Goal: Task Accomplishment & Management: Use online tool/utility

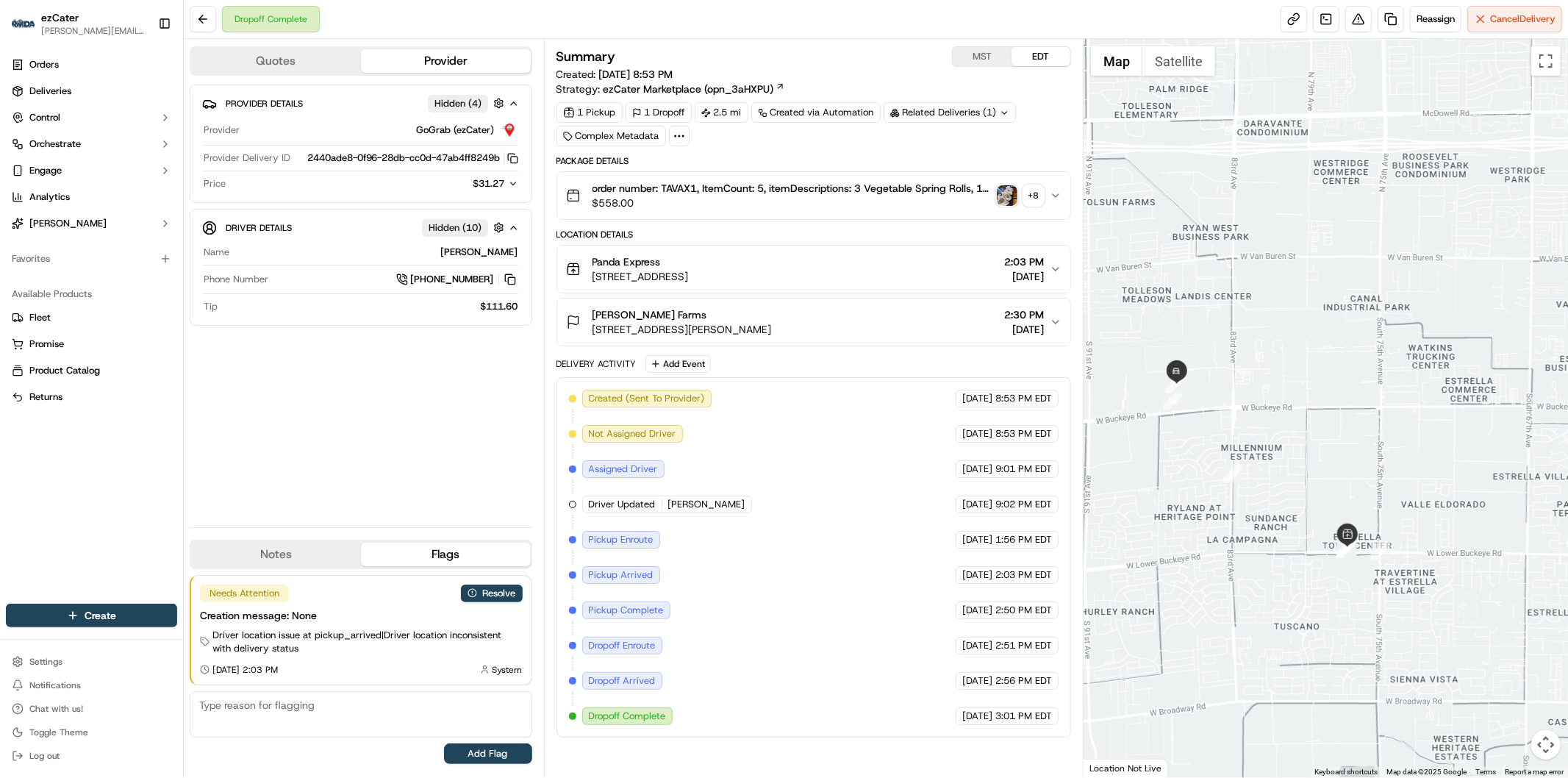
drag, startPoint x: 1466, startPoint y: 673, endPoint x: 1336, endPoint y: 615, distance: 142.4
click at [1338, 618] on div at bounding box center [1325, 408] width 484 height 738
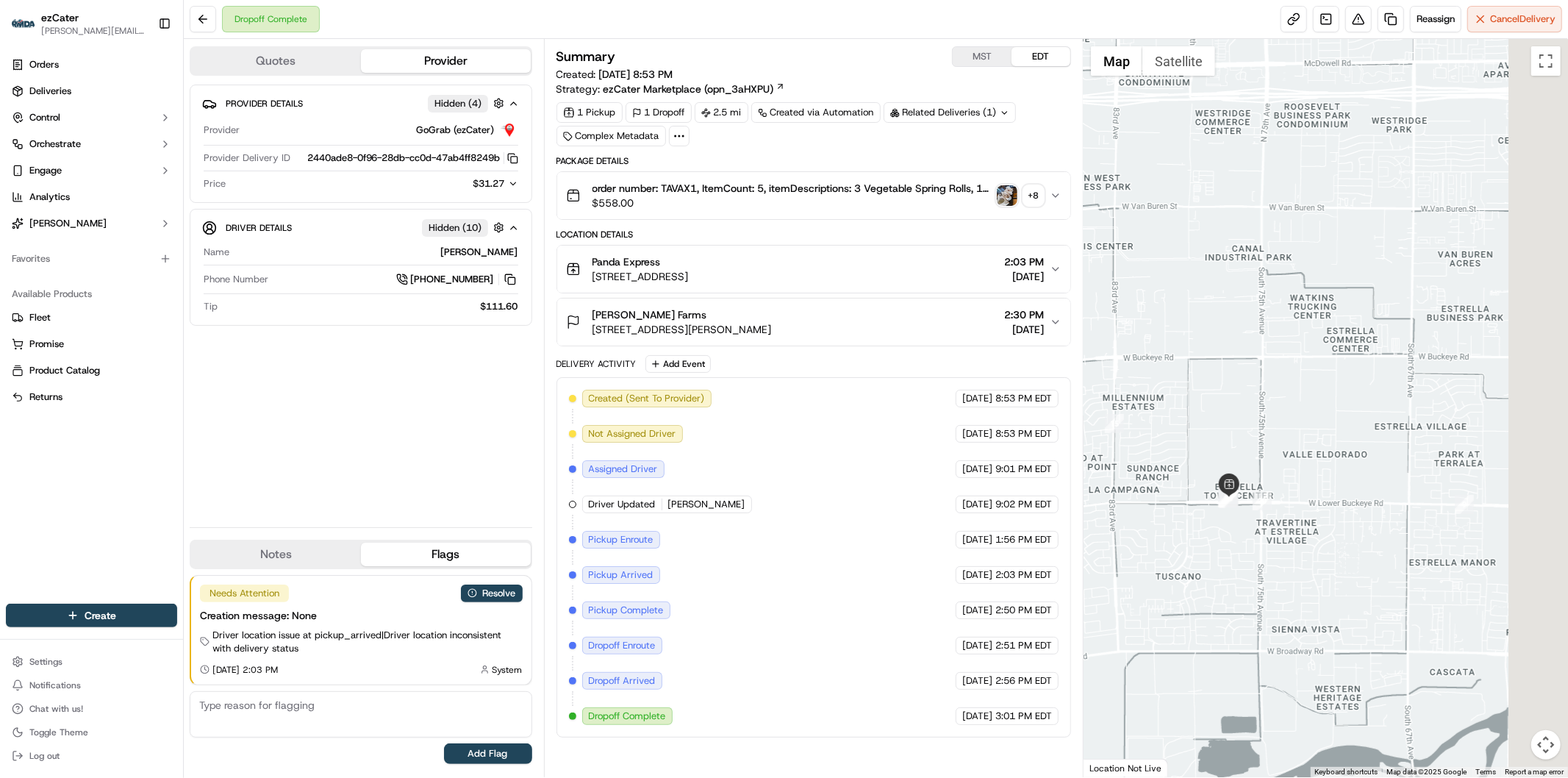
drag, startPoint x: 1297, startPoint y: 608, endPoint x: 1224, endPoint y: 569, distance: 82.8
click at [1224, 571] on div at bounding box center [1325, 408] width 484 height 738
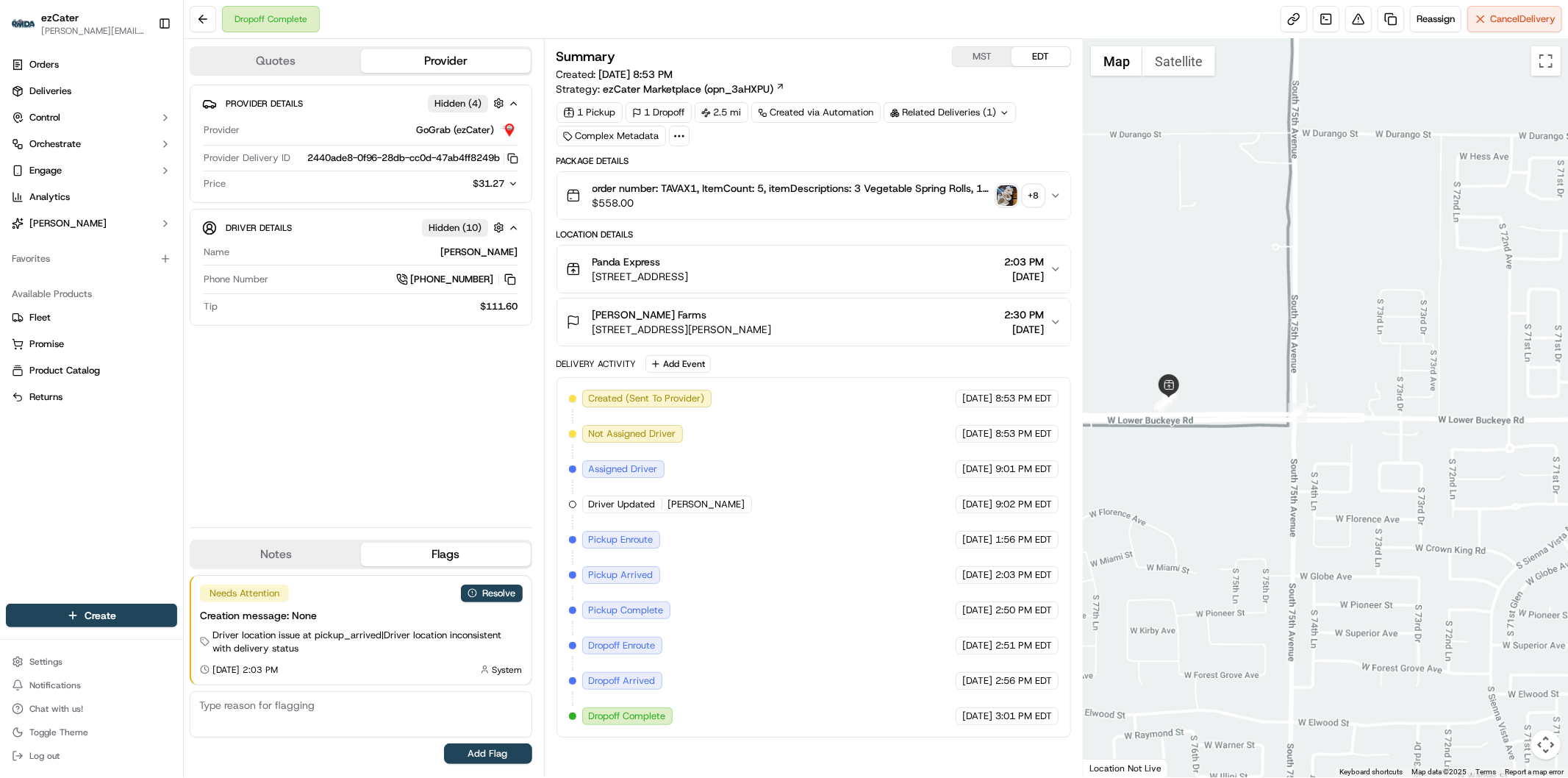
drag, startPoint x: 1235, startPoint y: 532, endPoint x: 1253, endPoint y: 567, distance: 39.4
click at [1250, 563] on div at bounding box center [1325, 408] width 484 height 738
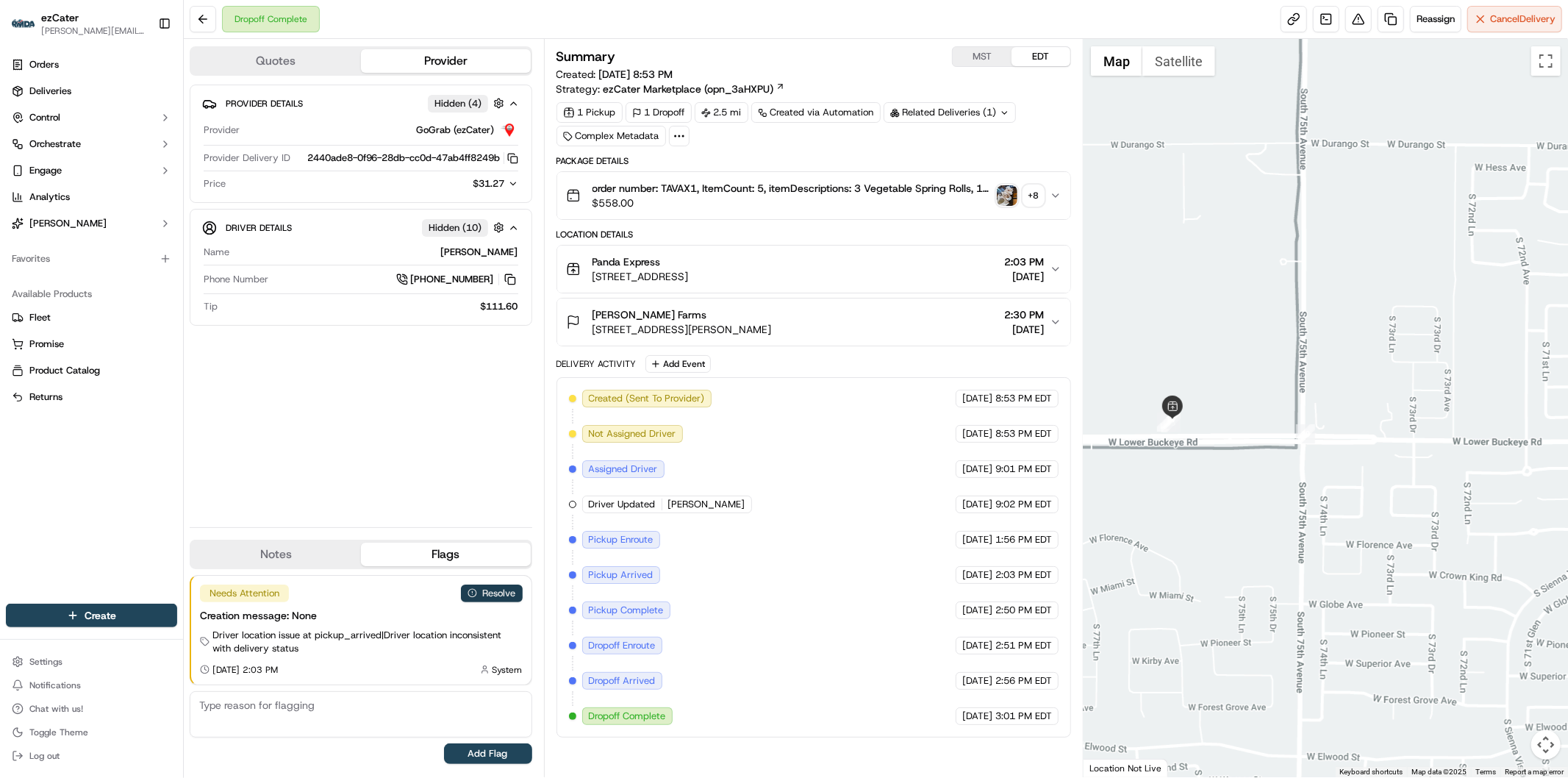
click at [490, 587] on button "Resolve" at bounding box center [492, 594] width 62 height 18
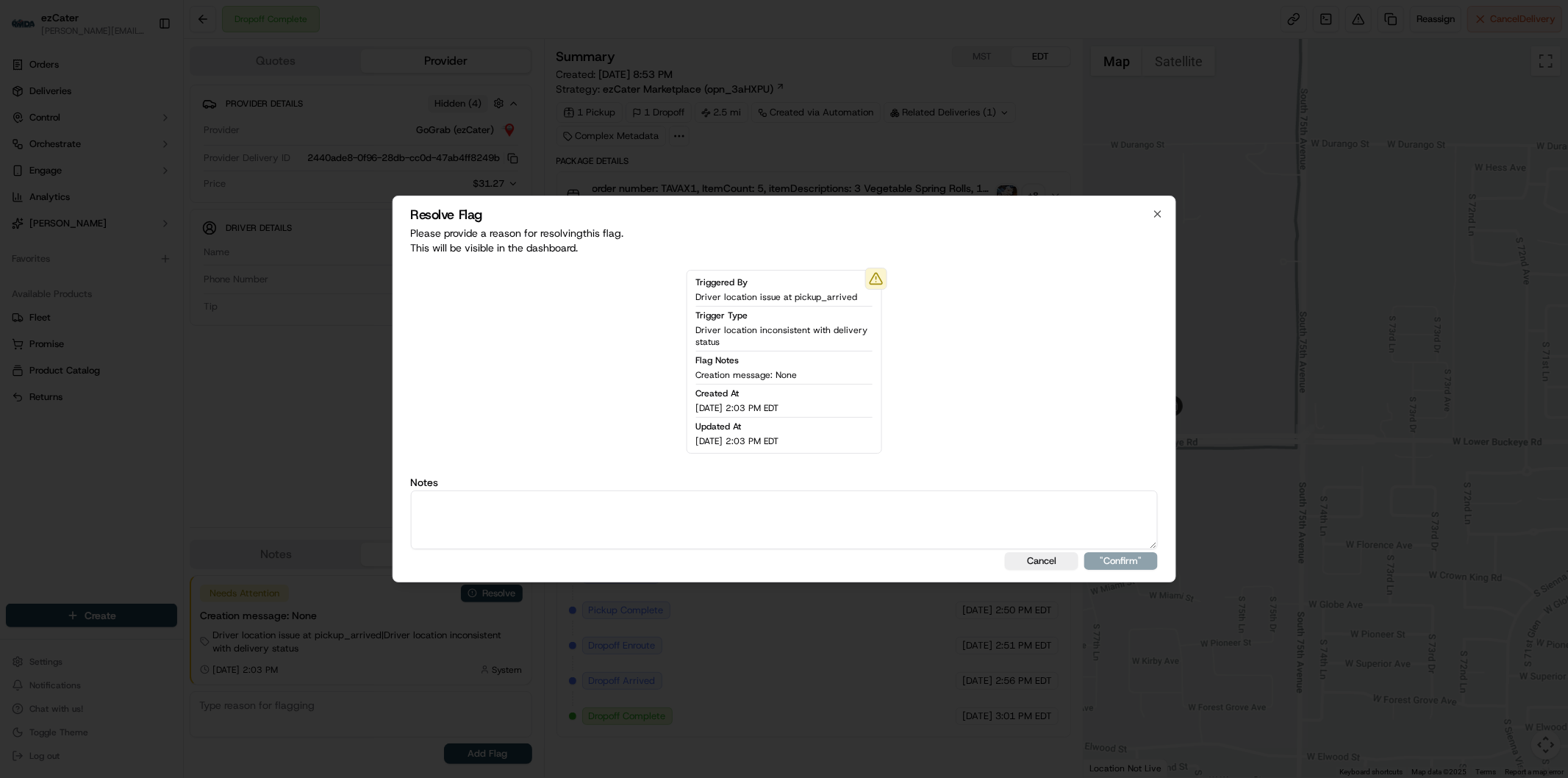
click at [526, 541] on textarea at bounding box center [784, 520] width 748 height 59
type textarea "Actual wait time 30 minutes. Wait fee 5."
click at [1104, 555] on button ""Confirm"" at bounding box center [1121, 561] width 74 height 18
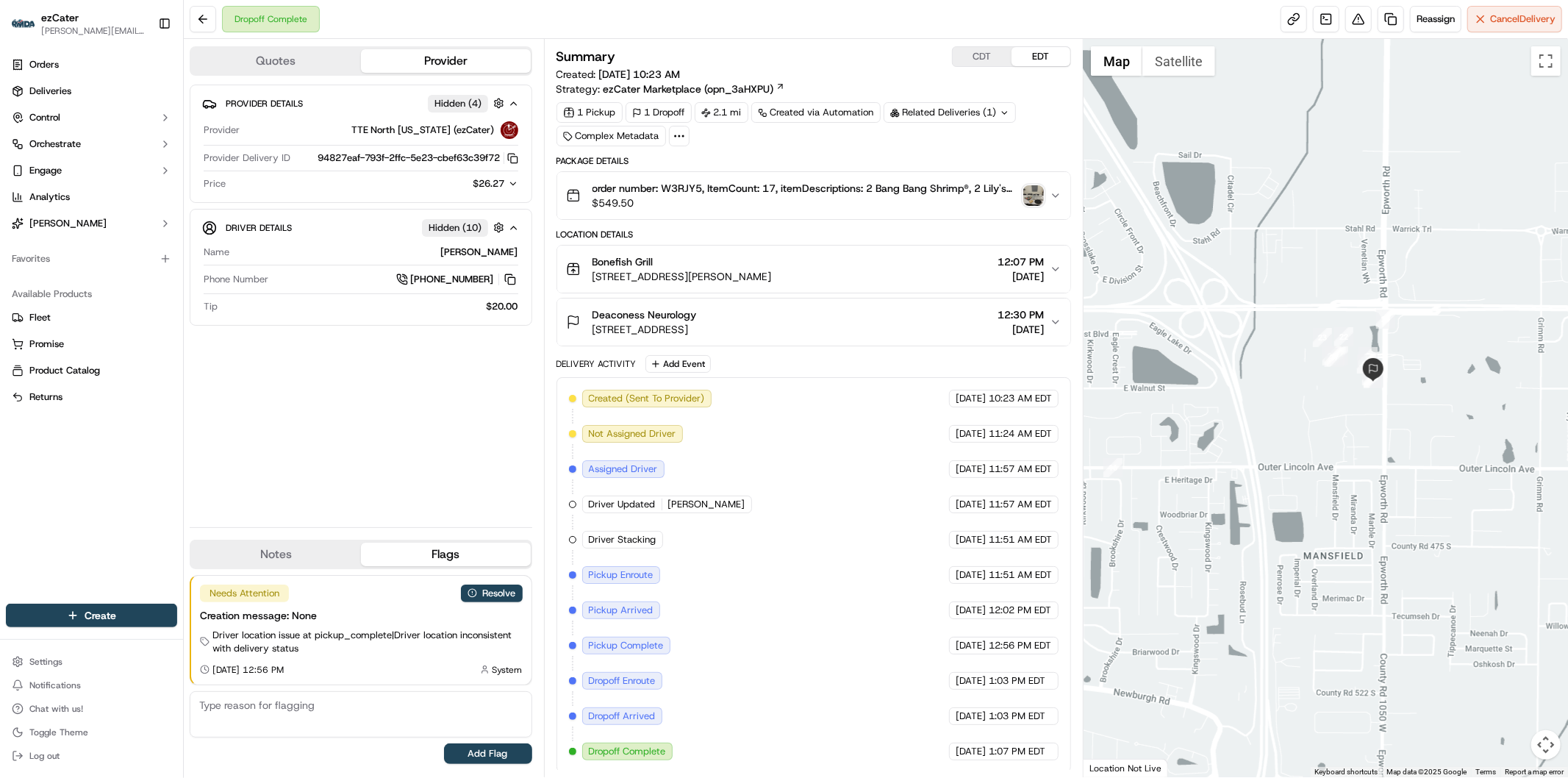
drag, startPoint x: 1487, startPoint y: 293, endPoint x: 1306, endPoint y: 392, distance: 206.3
click at [1306, 392] on div at bounding box center [1325, 408] width 484 height 738
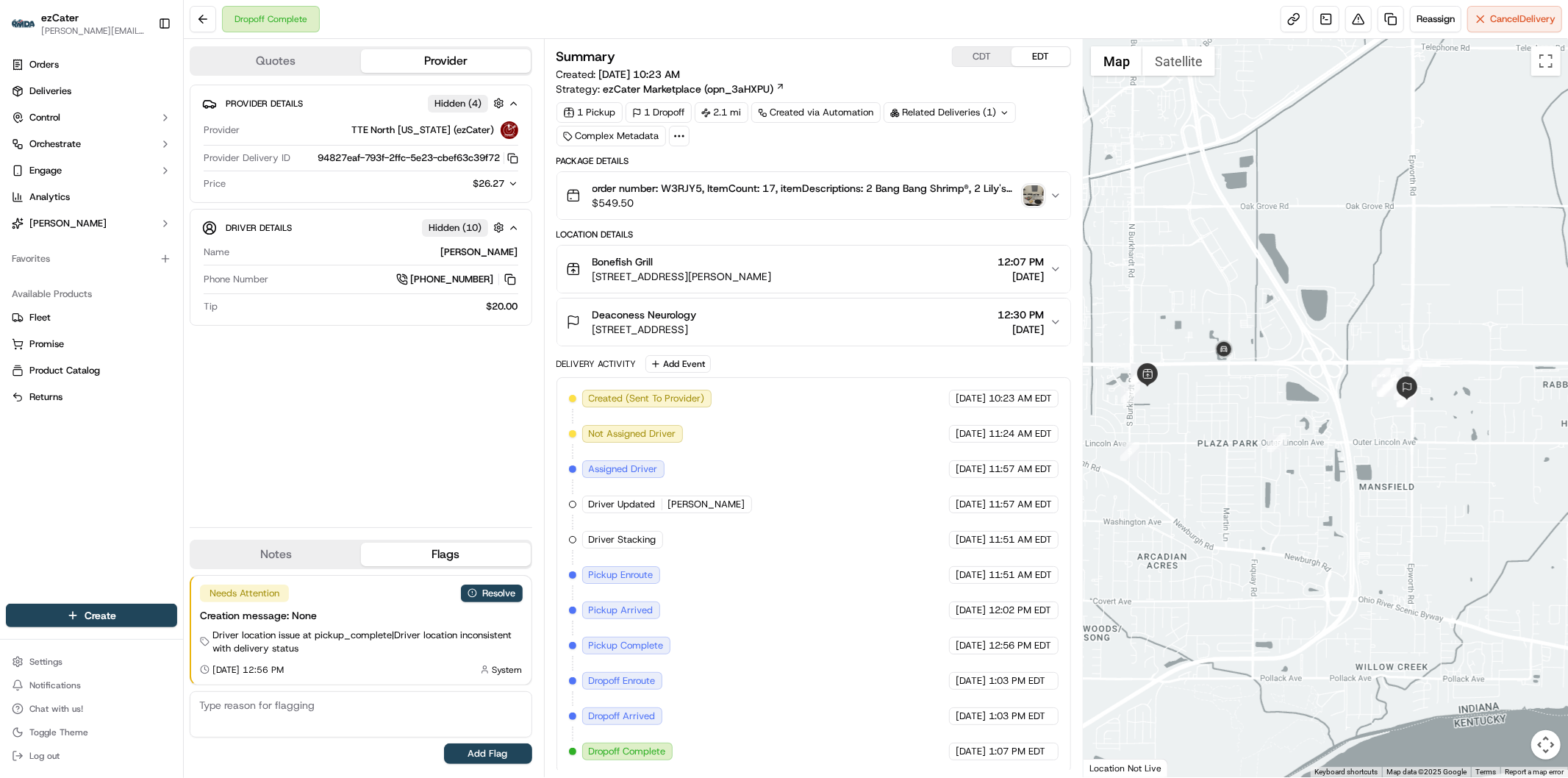
drag, startPoint x: 1215, startPoint y: 513, endPoint x: 1342, endPoint y: 496, distance: 128.1
click at [1342, 496] on div at bounding box center [1325, 408] width 484 height 738
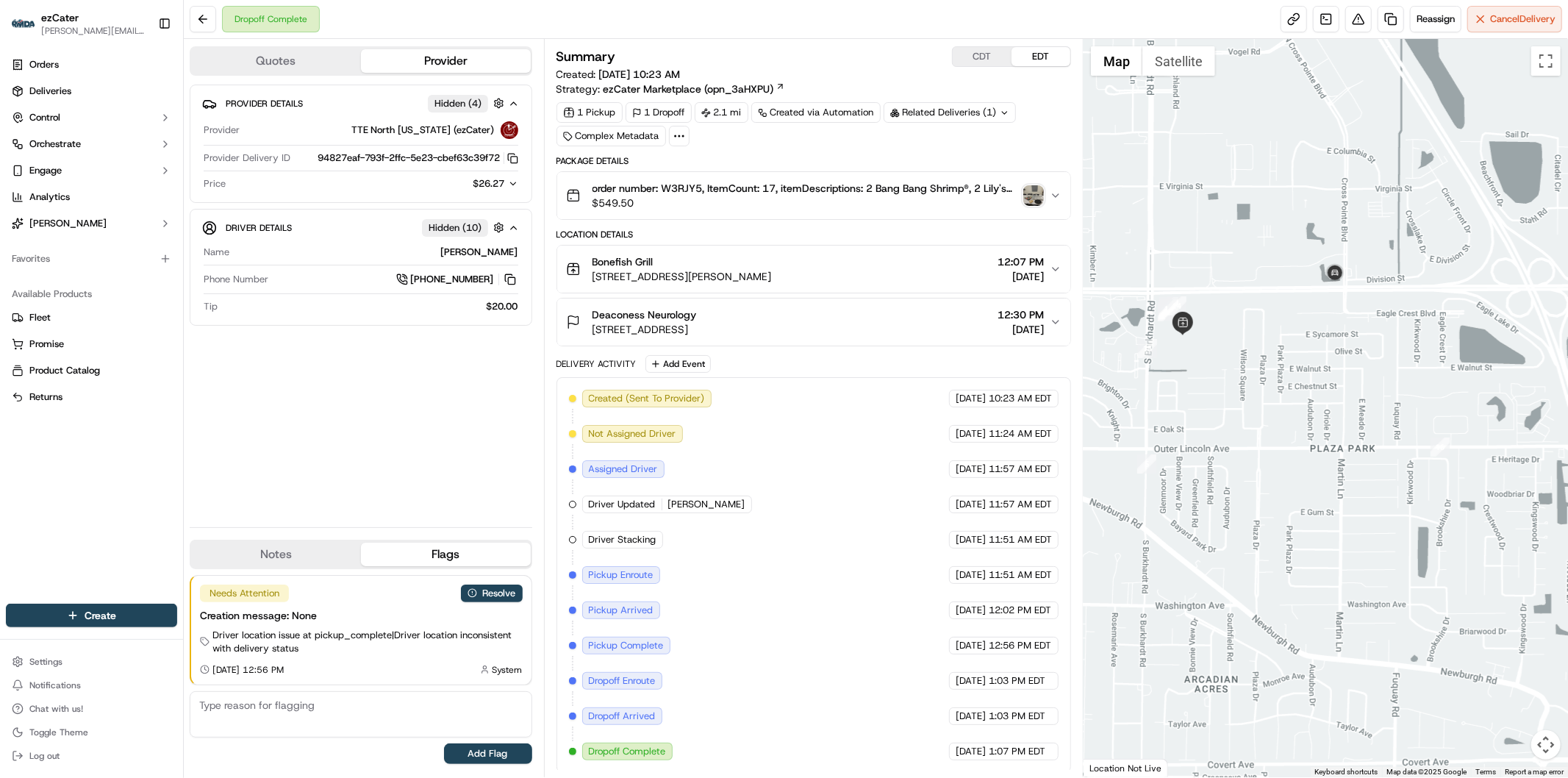
drag, startPoint x: 1196, startPoint y: 434, endPoint x: 1331, endPoint y: 432, distance: 135.0
click at [1331, 432] on div at bounding box center [1325, 408] width 484 height 738
click at [506, 586] on button "Resolve" at bounding box center [492, 594] width 62 height 18
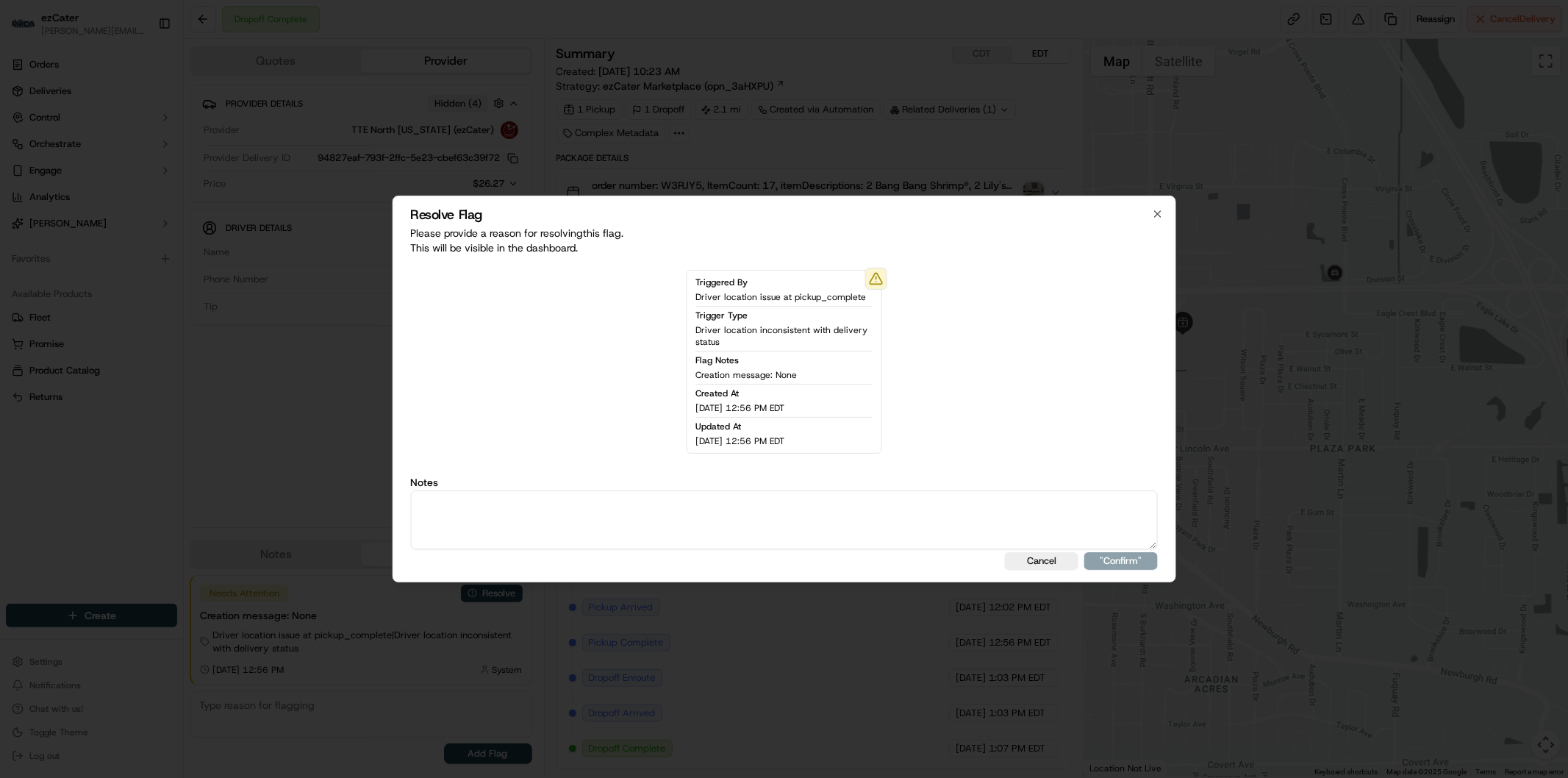
click at [519, 529] on textarea at bounding box center [784, 520] width 748 height 59
type textarea "Actual wait time 24 minutes. Wait fee 5."
click at [1134, 560] on button ""Confirm"" at bounding box center [1121, 561] width 74 height 18
